Goal: Transaction & Acquisition: Book appointment/travel/reservation

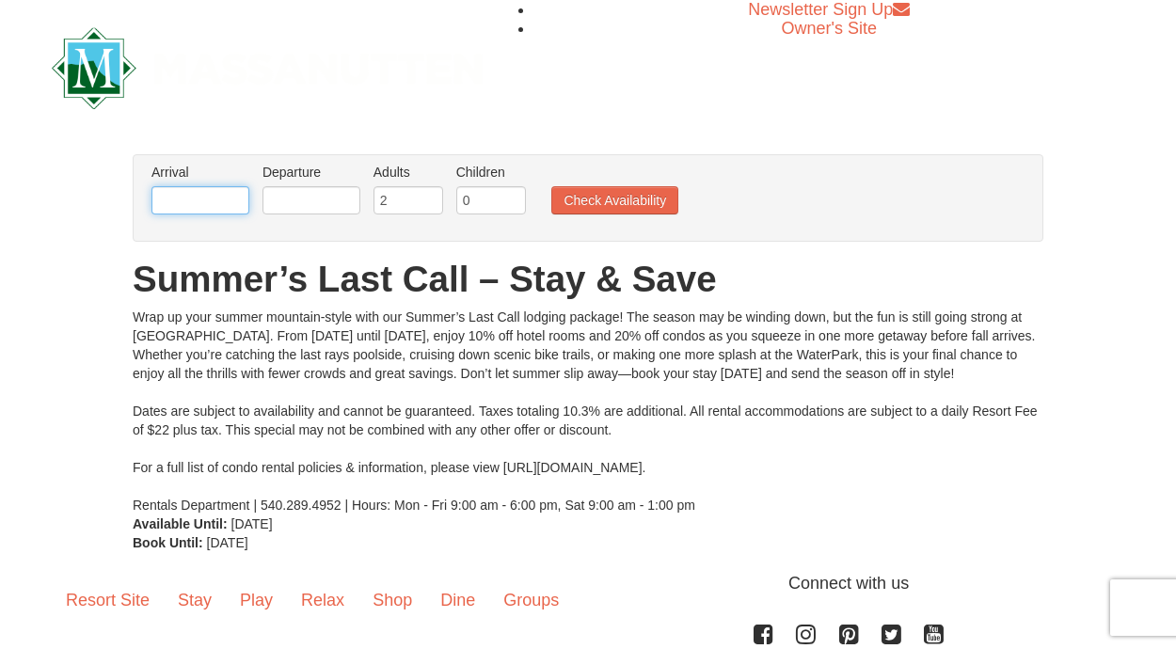
click at [184, 196] on input "text" at bounding box center [200, 200] width 98 height 28
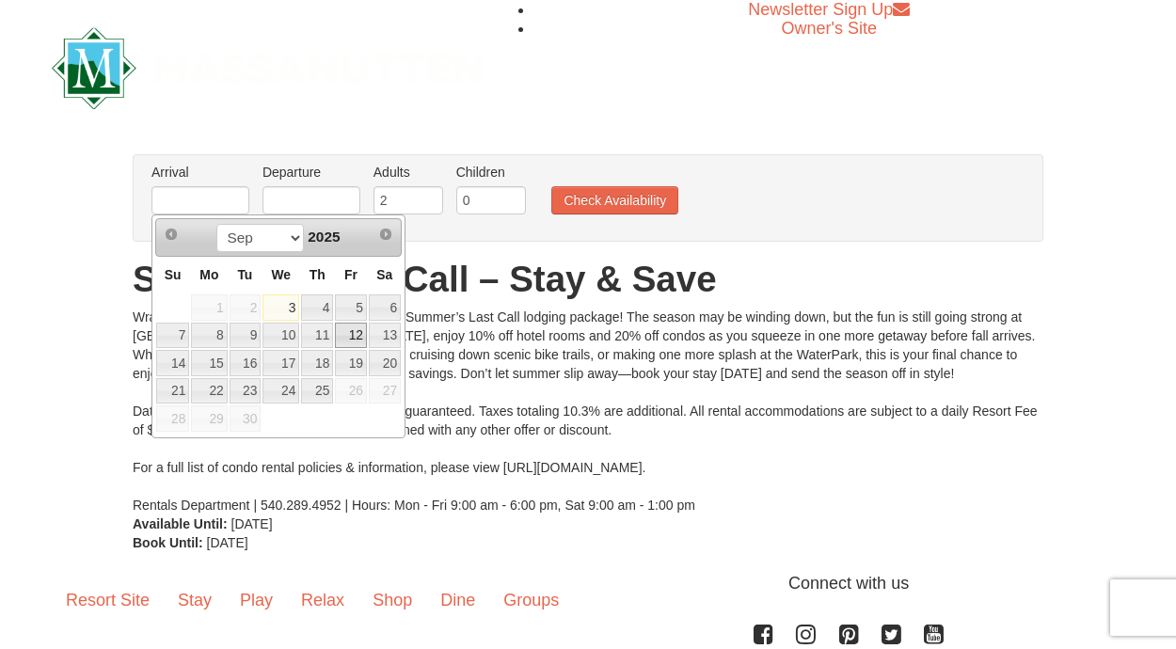
click at [353, 332] on link "12" at bounding box center [351, 336] width 32 height 26
type input "[DATE]"
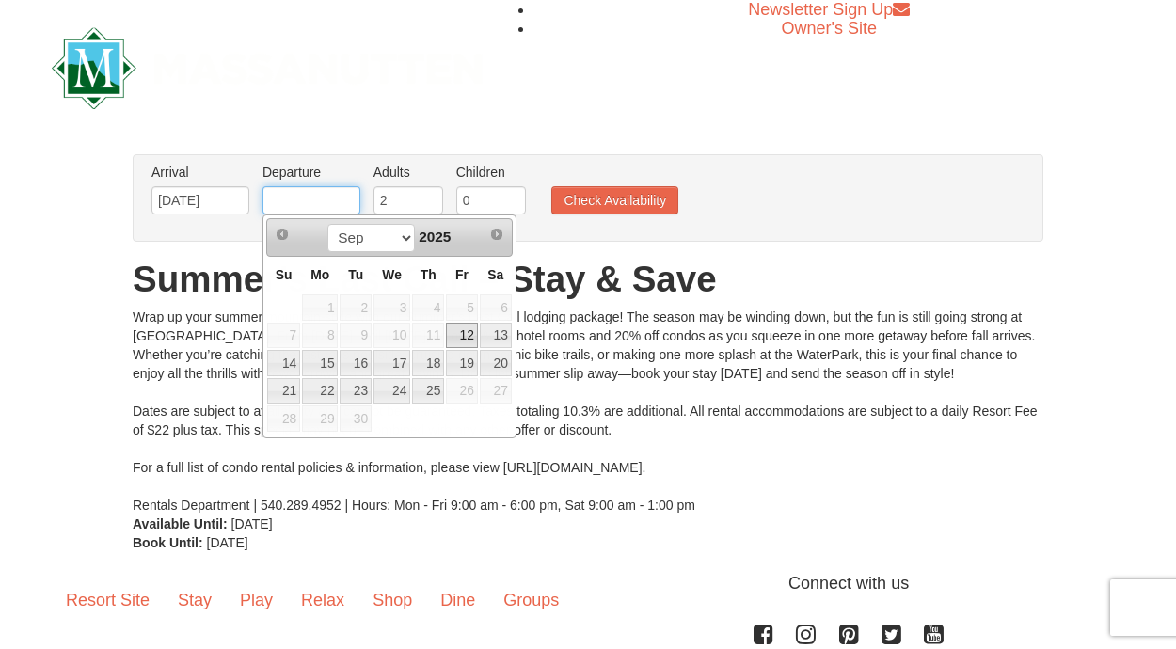
click at [281, 200] on input "text" at bounding box center [311, 200] width 98 height 28
click at [288, 360] on link "14" at bounding box center [283, 363] width 33 height 26
type input "[DATE]"
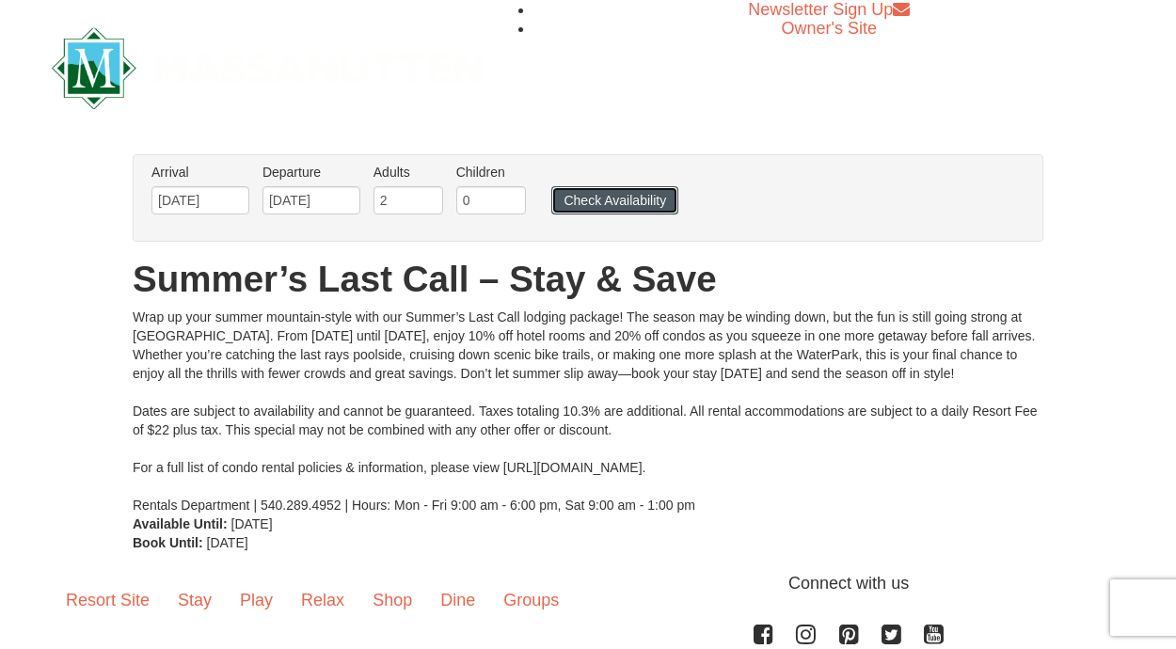
click at [610, 198] on button "Check Availability" at bounding box center [614, 200] width 127 height 28
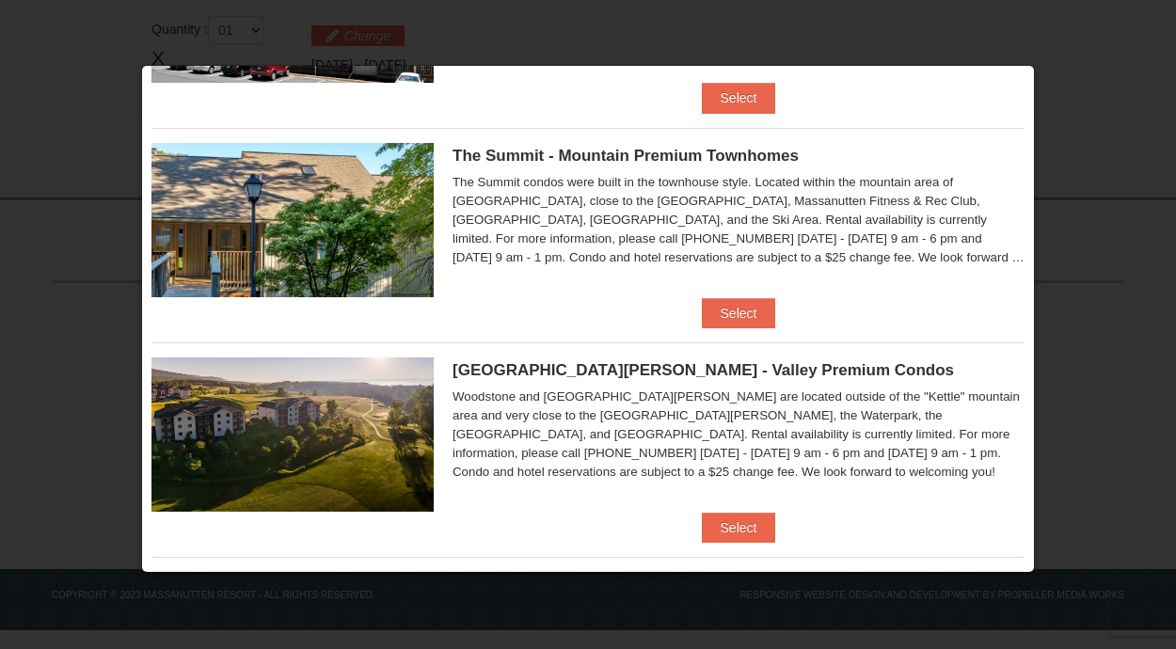
scroll to position [881, 0]
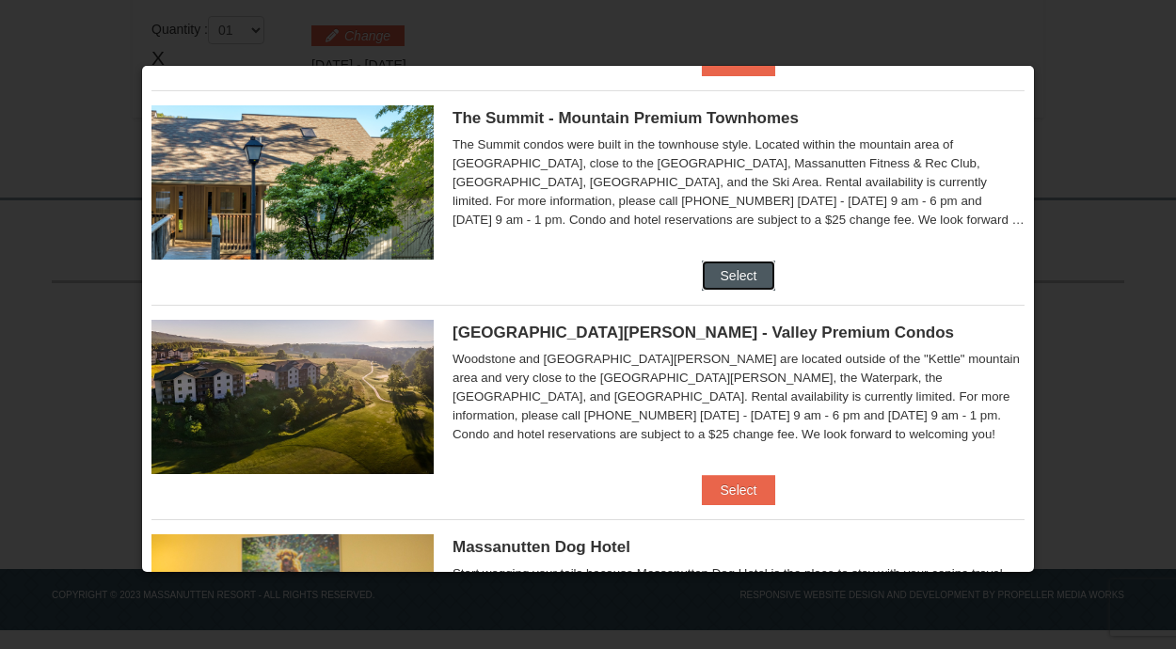
click at [744, 273] on button "Select" at bounding box center [739, 276] width 74 height 30
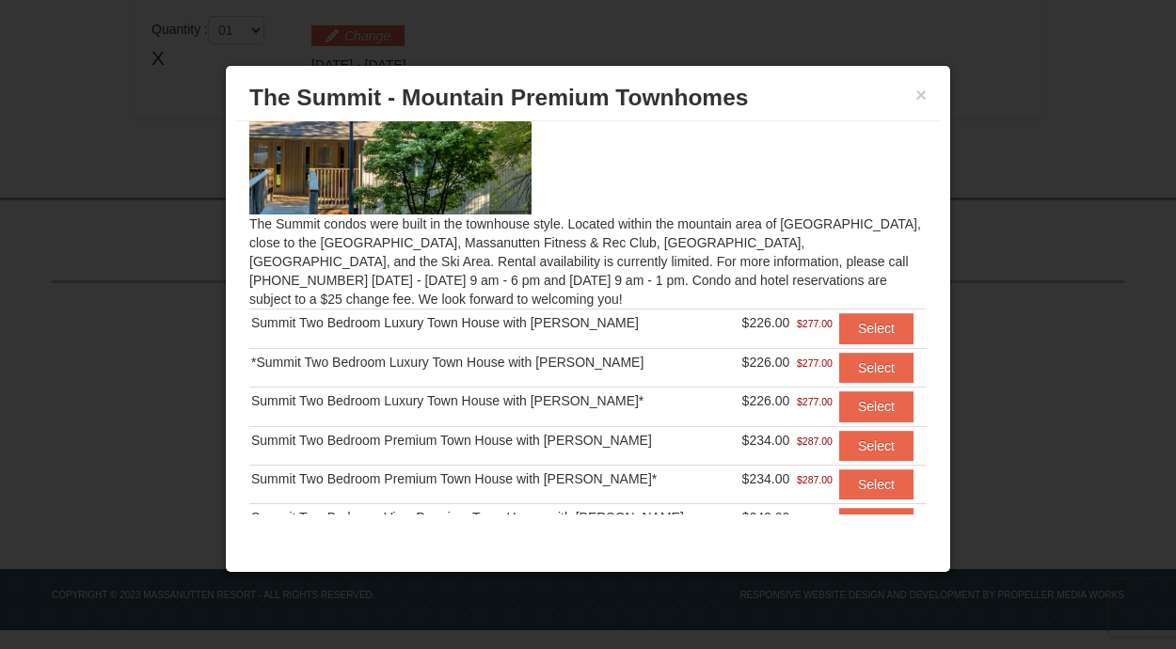
scroll to position [136, 0]
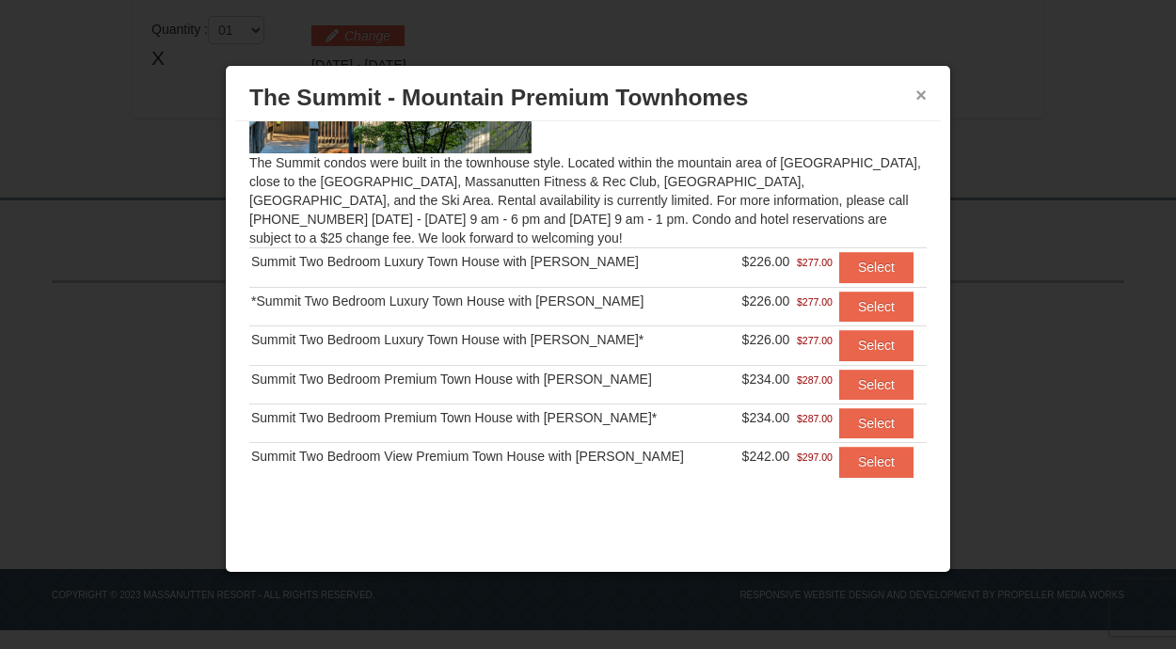
click at [921, 95] on button "×" at bounding box center [920, 95] width 11 height 19
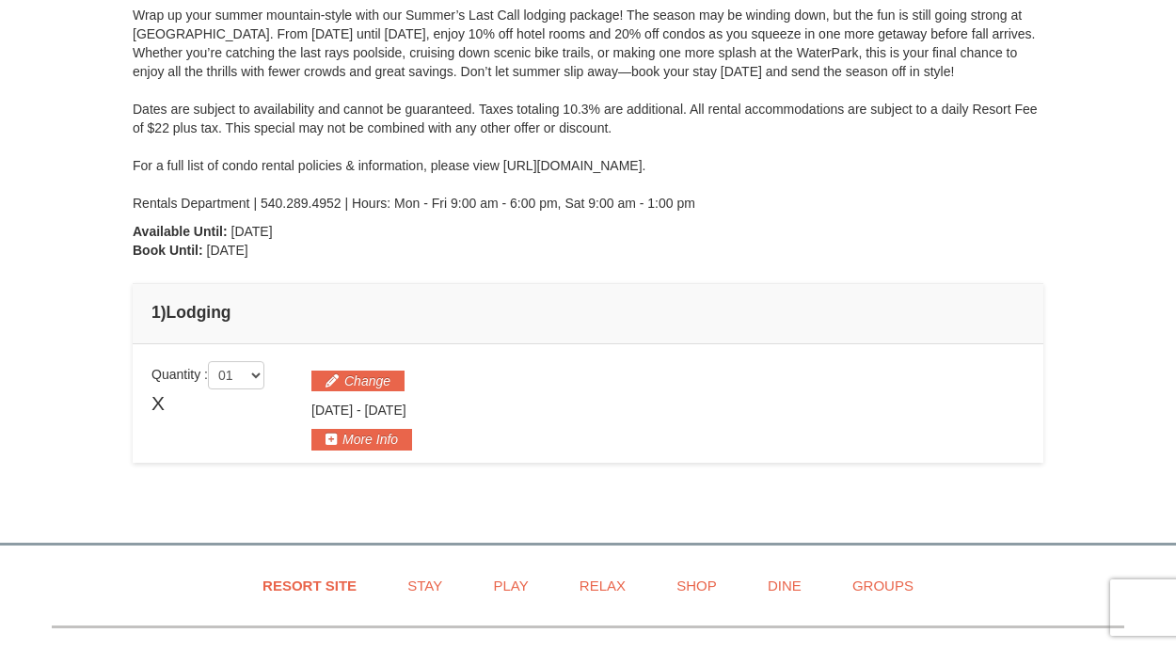
scroll to position [0, 0]
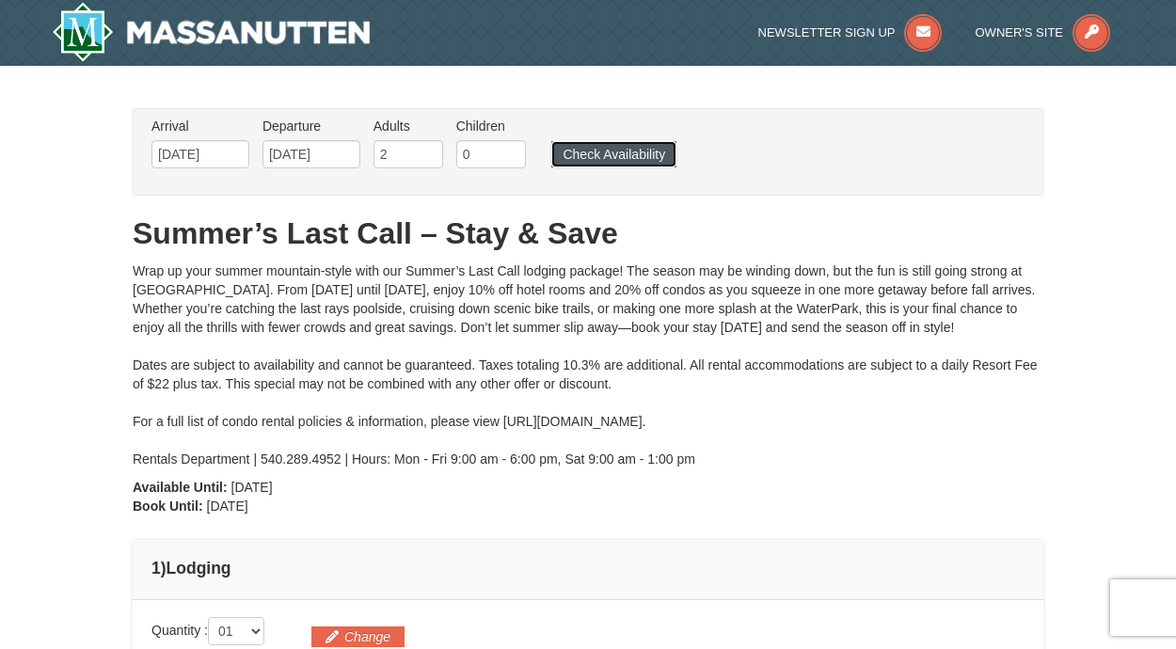
click at [631, 155] on button "Check Availability" at bounding box center [613, 154] width 125 height 26
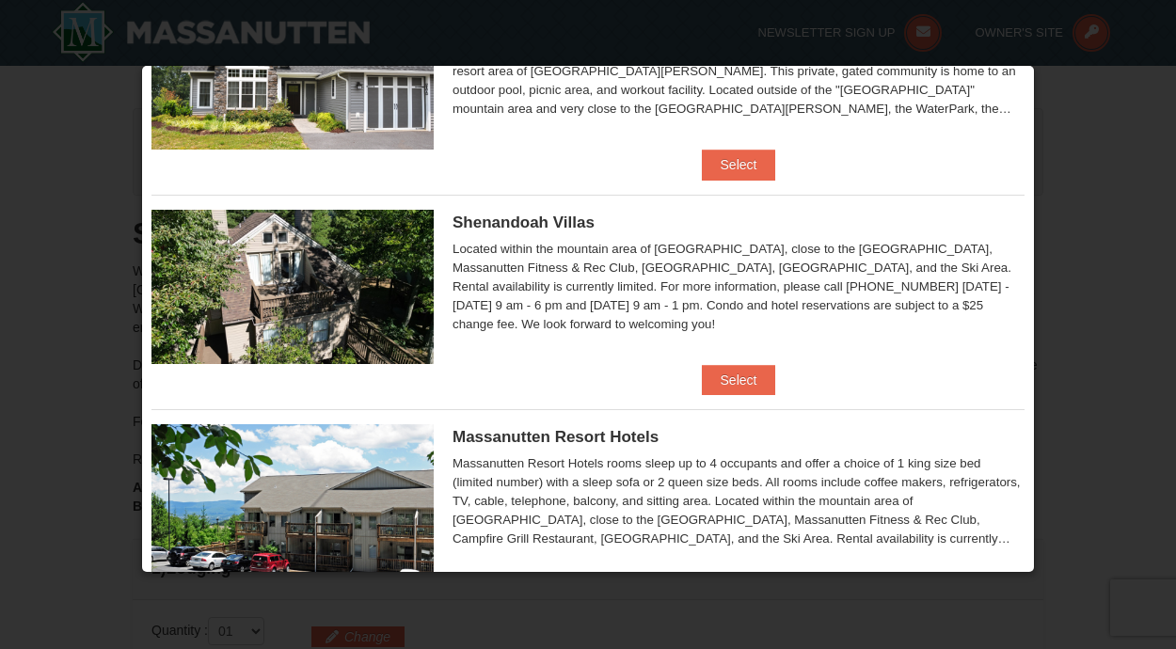
scroll to position [353, 0]
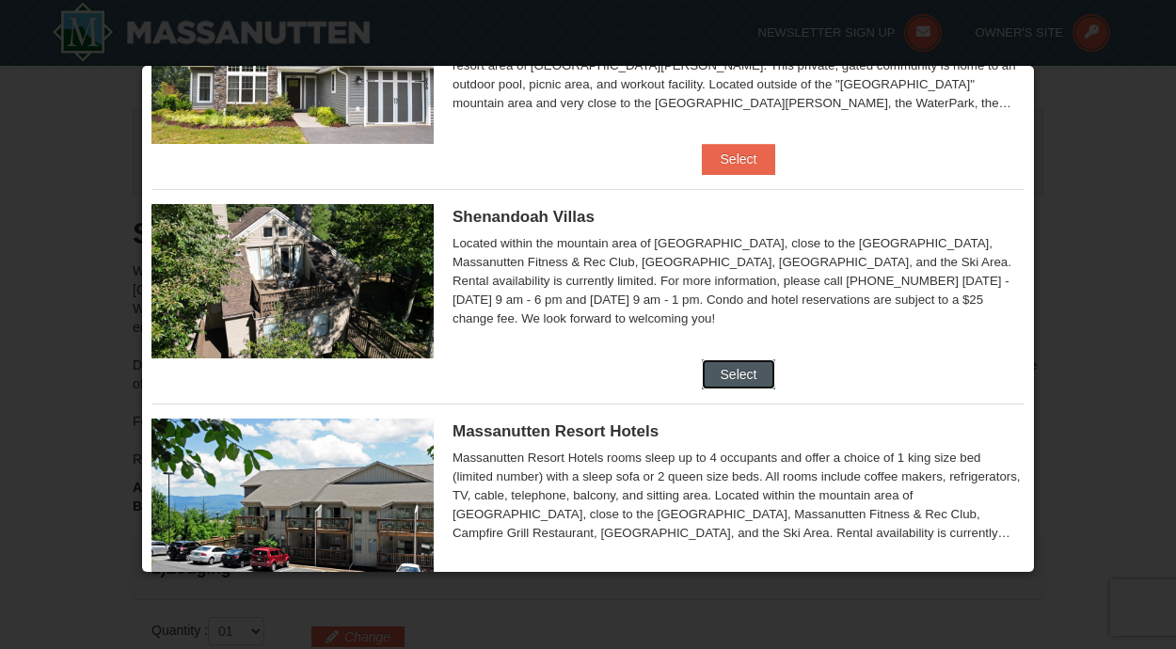
click at [730, 377] on button "Select" at bounding box center [739, 374] width 74 height 30
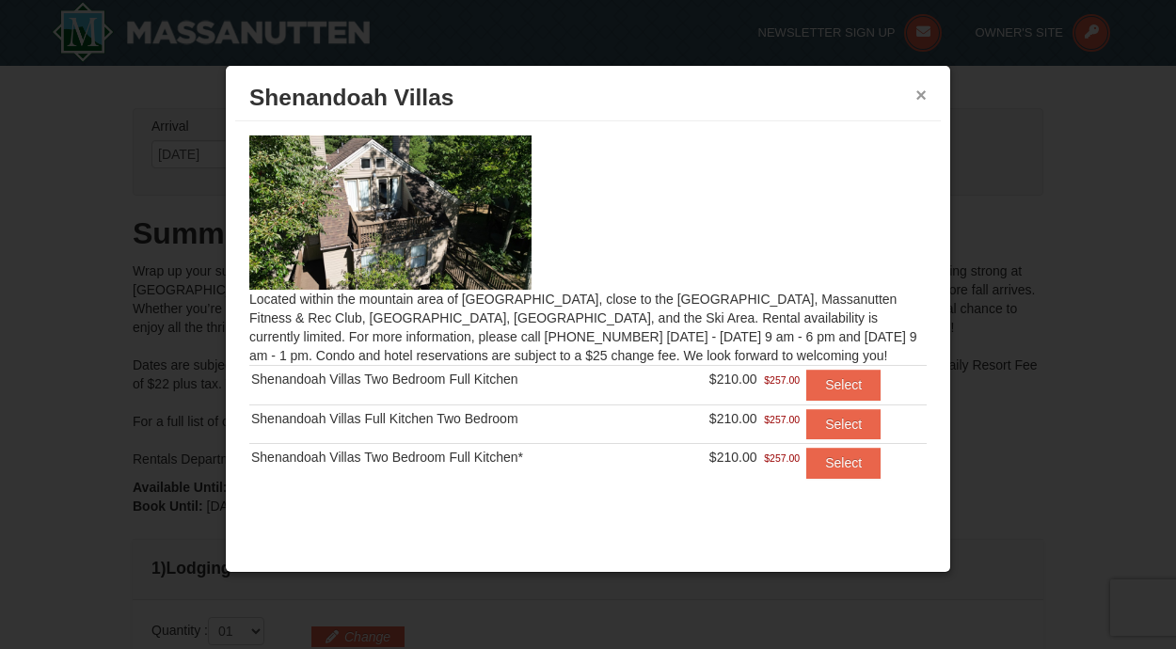
click at [920, 97] on button "×" at bounding box center [920, 95] width 11 height 19
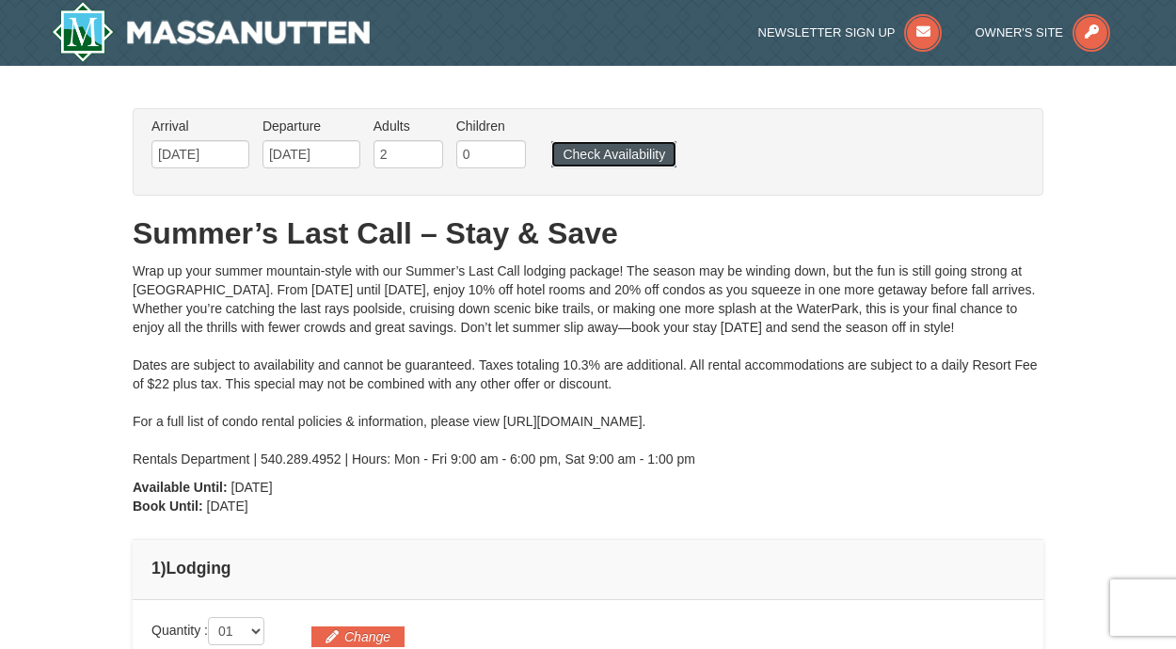
click at [639, 151] on button "Check Availability" at bounding box center [613, 154] width 125 height 26
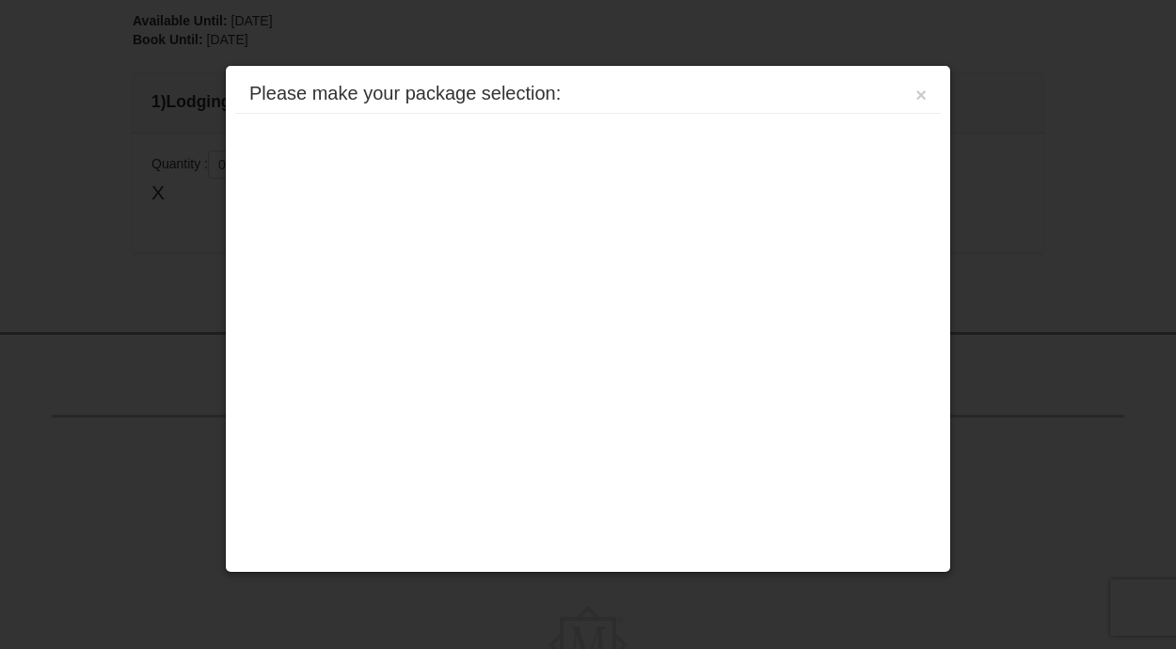
scroll to position [601, 0]
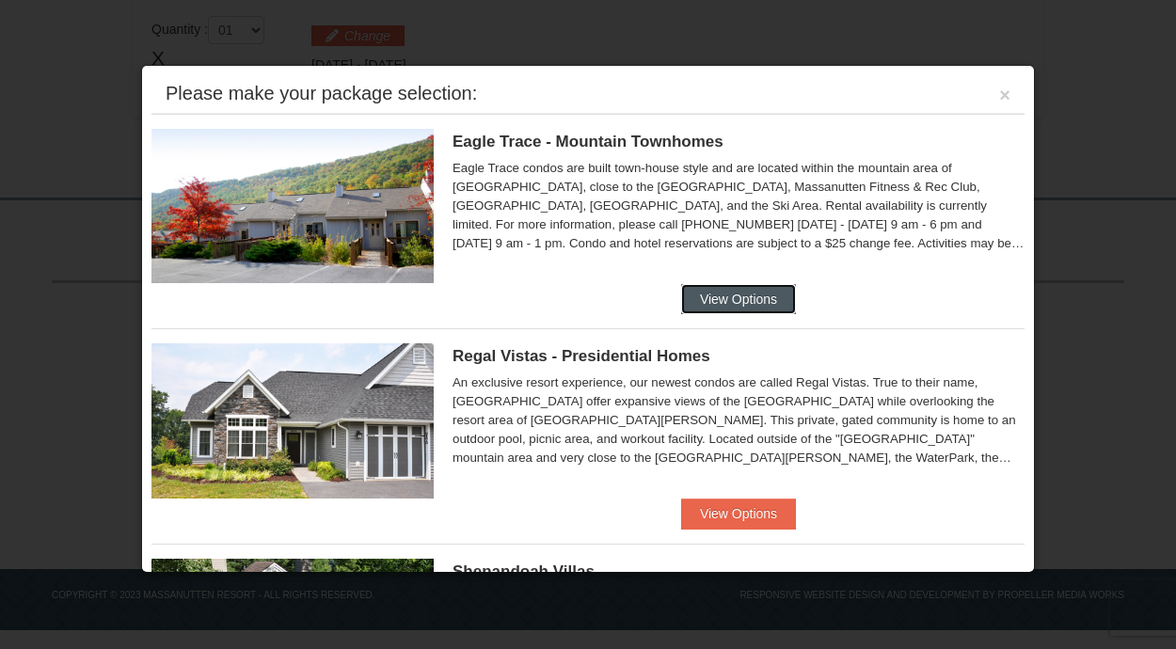
click at [740, 297] on button "View Options" at bounding box center [738, 299] width 115 height 30
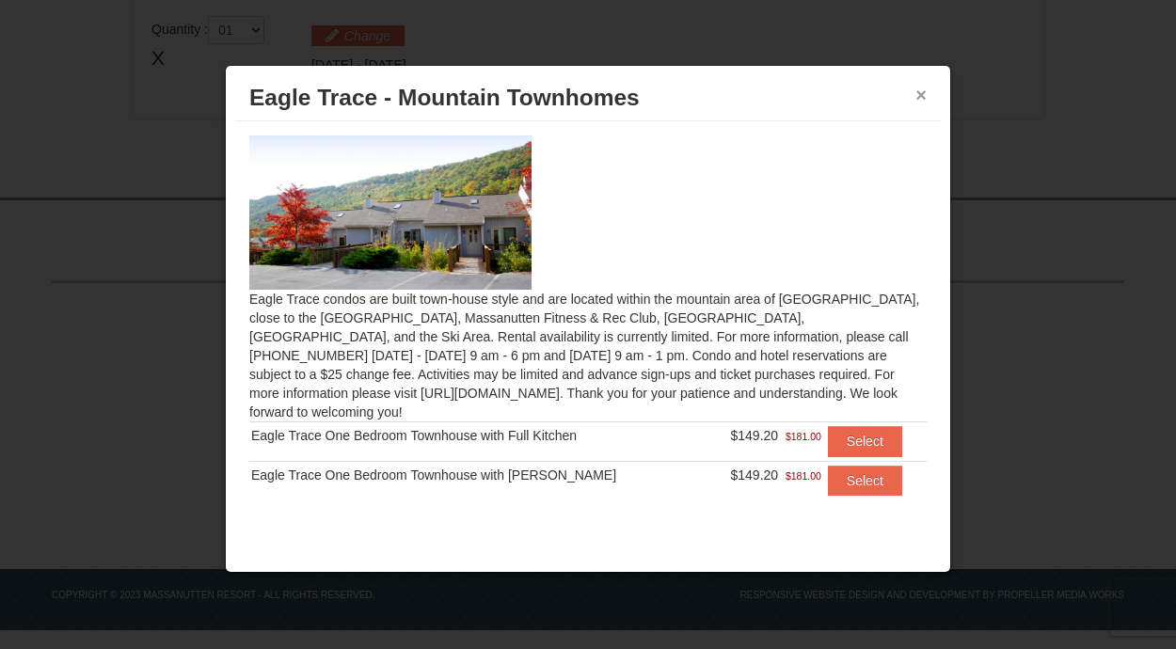
click at [923, 97] on button "×" at bounding box center [920, 95] width 11 height 19
